Goal: Navigation & Orientation: Find specific page/section

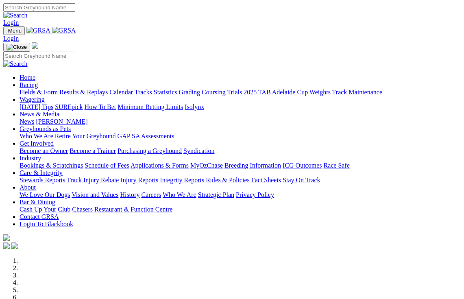
scroll to position [11, 0]
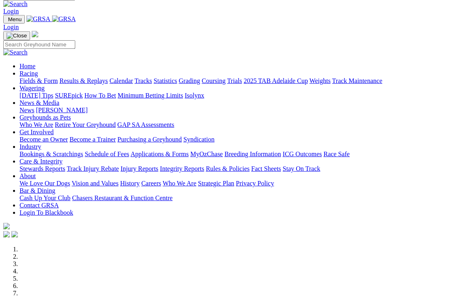
click at [38, 70] on link "Racing" at bounding box center [29, 73] width 18 height 7
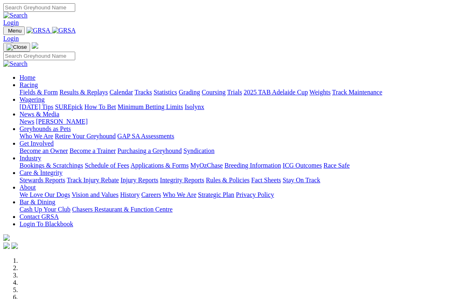
click at [38, 81] on link "Racing" at bounding box center [29, 84] width 18 height 7
click at [59, 111] on link "News & Media" at bounding box center [40, 114] width 40 height 7
click at [38, 81] on link "Racing" at bounding box center [29, 84] width 18 height 7
click at [133, 89] on link "Calendar" at bounding box center [121, 92] width 24 height 7
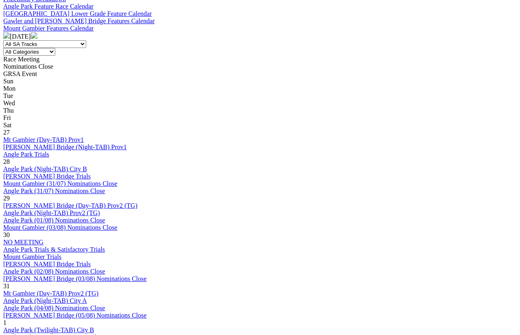
scroll to position [323, 0]
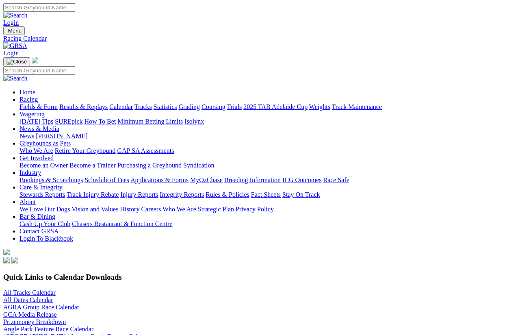
click at [41, 169] on link "Industry" at bounding box center [31, 172] width 22 height 7
click at [61, 176] on link "Bookings & Scratchings" at bounding box center [51, 179] width 63 height 7
